Goal: Task Accomplishment & Management: Use online tool/utility

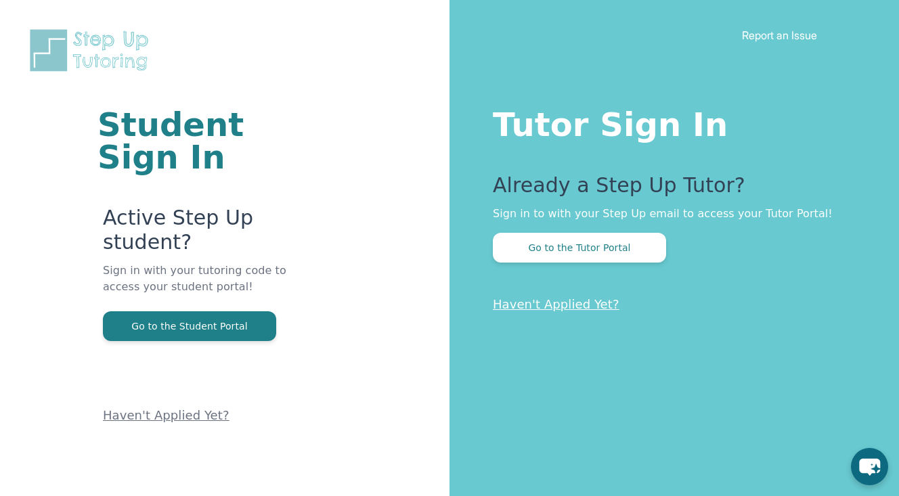
click at [589, 254] on button "Go to the Tutor Portal" at bounding box center [579, 248] width 173 height 30
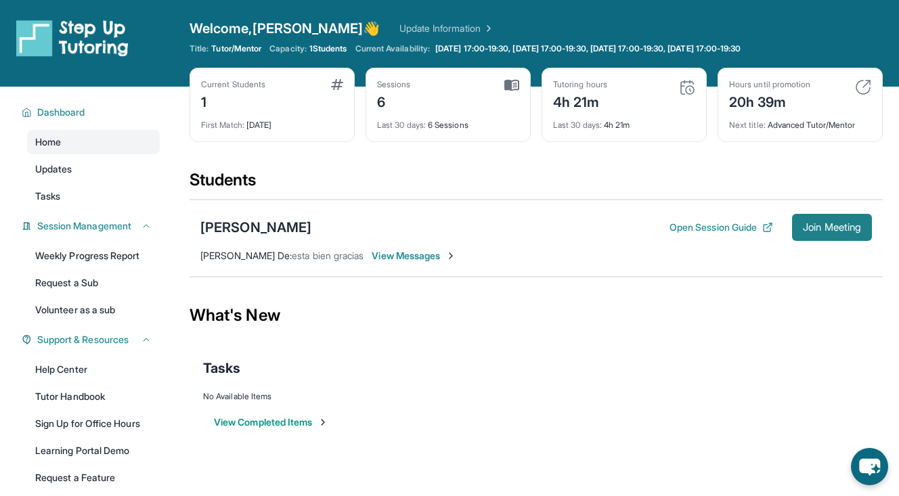
click at [811, 235] on button "Join Meeting" at bounding box center [832, 227] width 80 height 27
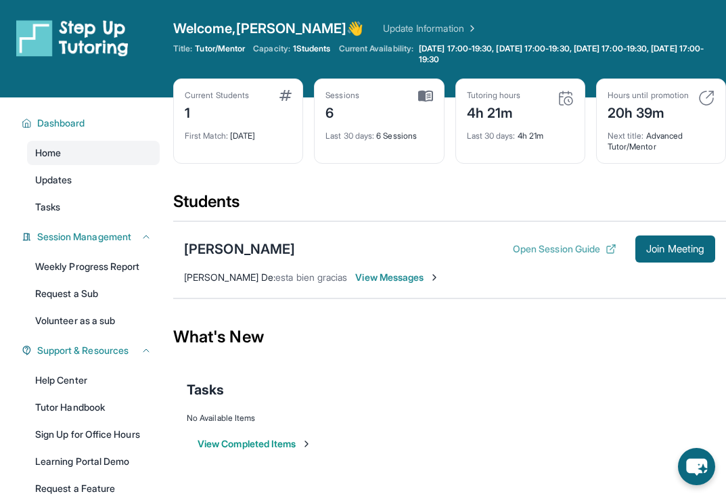
click at [589, 256] on button "Open Session Guide" at bounding box center [565, 249] width 104 height 14
